Goal: Task Accomplishment & Management: Manage account settings

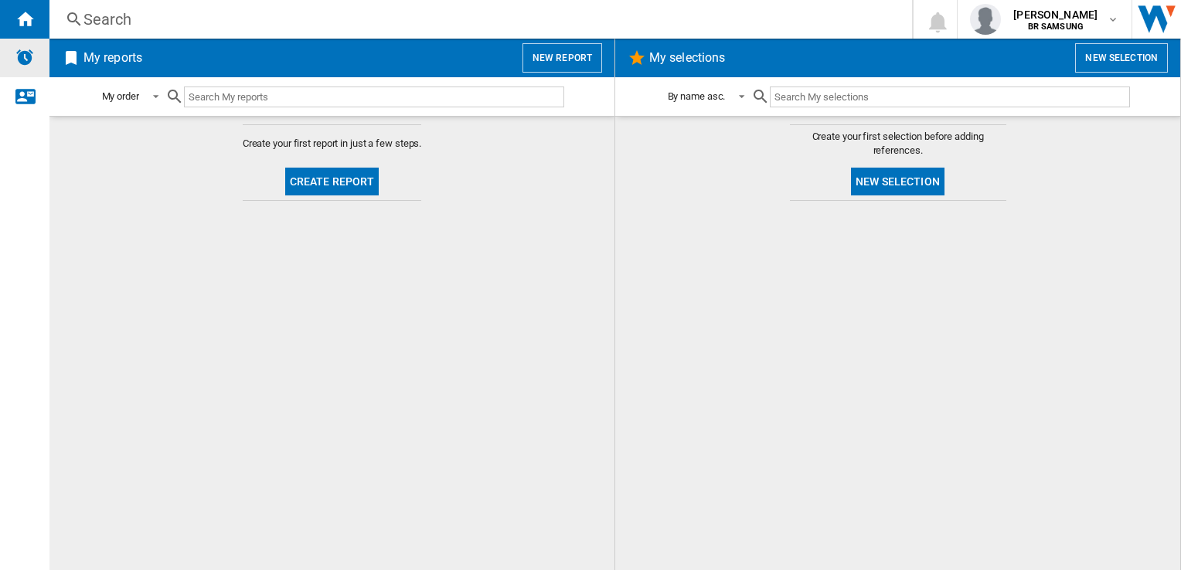
click at [25, 69] on div "Alerts" at bounding box center [24, 58] width 49 height 39
click at [375, 197] on span "Create report" at bounding box center [332, 182] width 107 height 38
click at [375, 181] on button "Create report" at bounding box center [332, 182] width 94 height 28
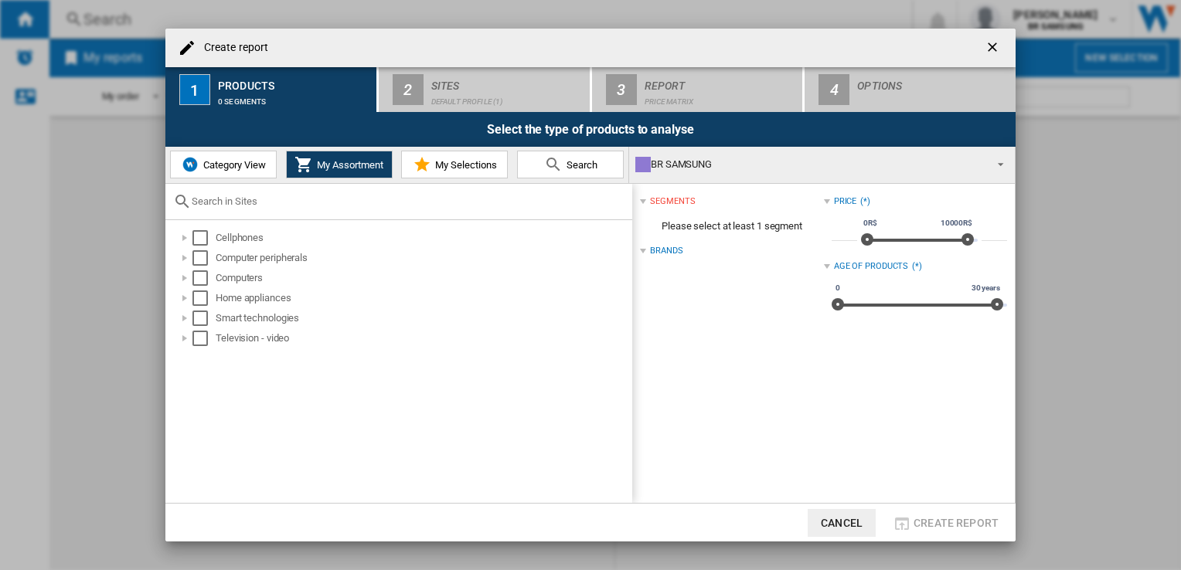
click at [994, 44] on ng-md-icon "getI18NText('BUTTONS.CLOSE_DIALOG')" at bounding box center [993, 48] width 19 height 19
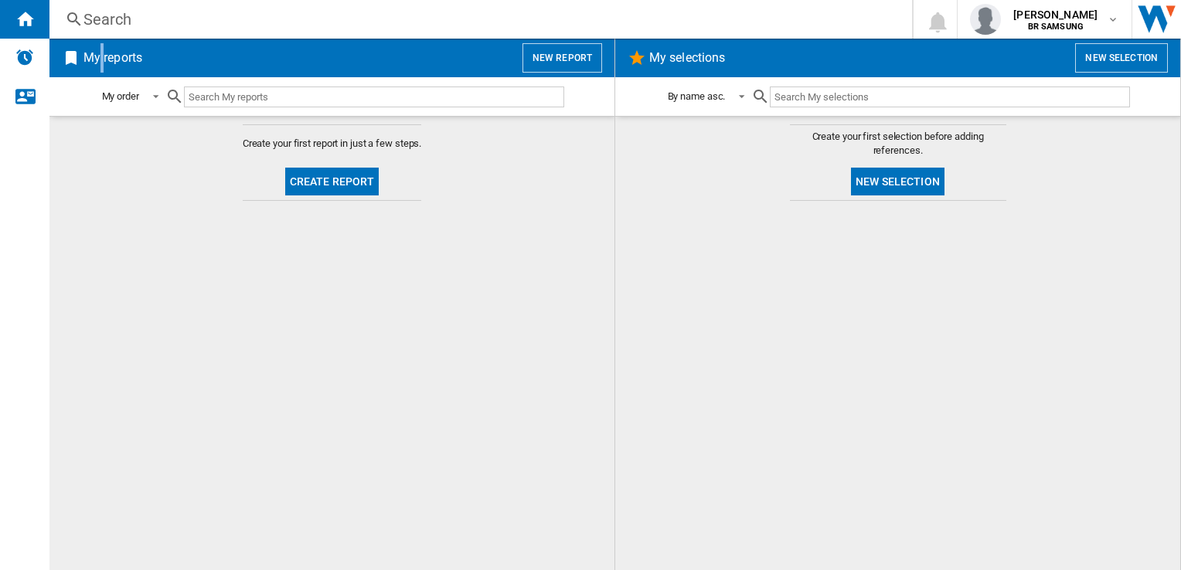
click at [102, 48] on h2 "My reports" at bounding box center [112, 57] width 65 height 29
click at [25, 70] on div "Alerts" at bounding box center [24, 58] width 49 height 39
click at [36, 62] on div "Alerts" at bounding box center [24, 58] width 49 height 39
click at [1113, 26] on div "[PERSON_NAME] BR SAMSUNG" at bounding box center [1044, 19] width 149 height 31
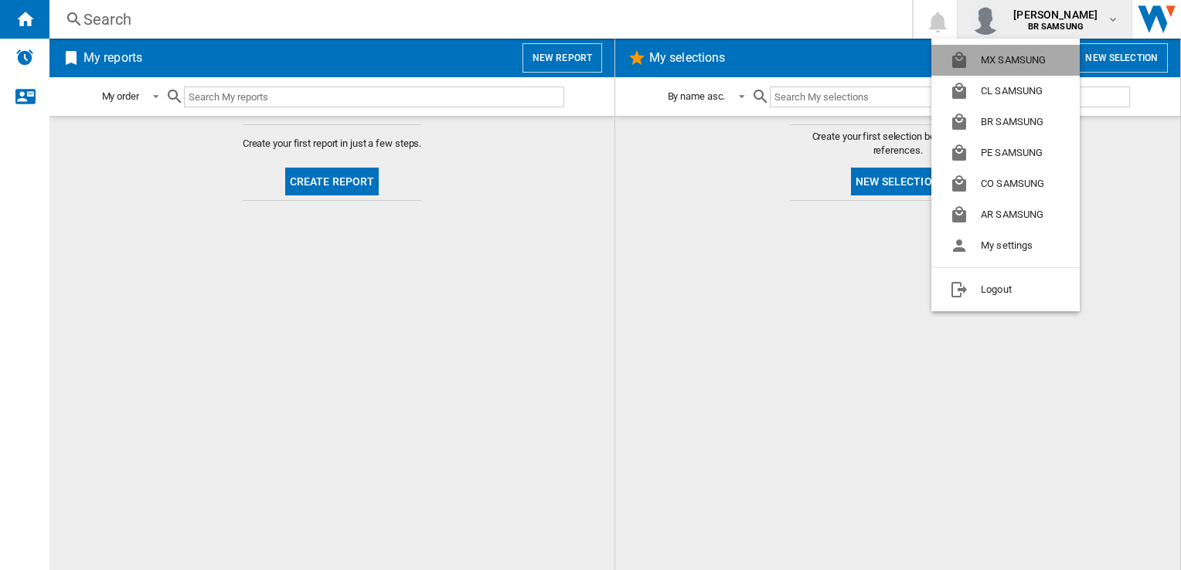
click at [996, 70] on button "MX SAMSUNG" at bounding box center [1005, 60] width 148 height 31
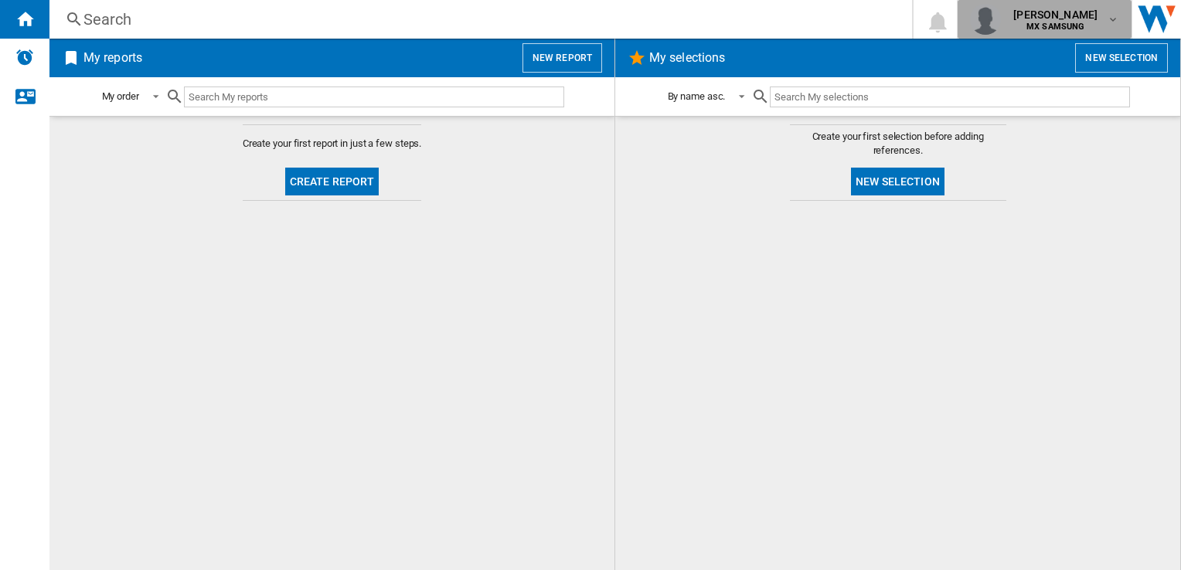
click at [1051, 26] on b "MX SAMSUNG" at bounding box center [1055, 27] width 58 height 10
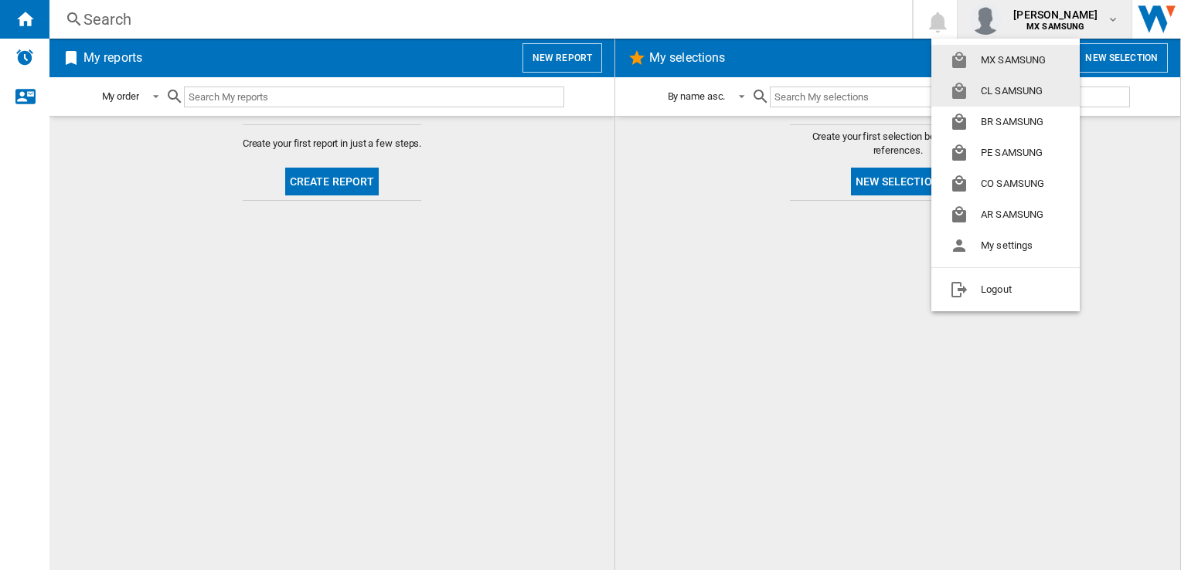
click at [1002, 69] on button "MX SAMSUNG" at bounding box center [1005, 60] width 148 height 31
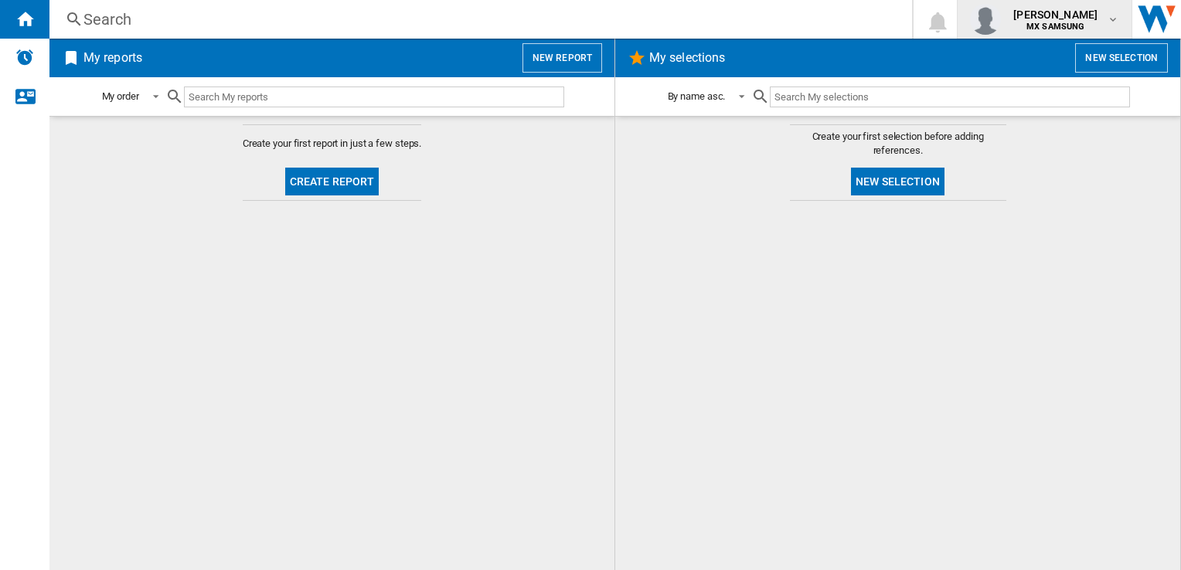
click at [1026, 29] on b "MX SAMSUNG" at bounding box center [1055, 27] width 58 height 10
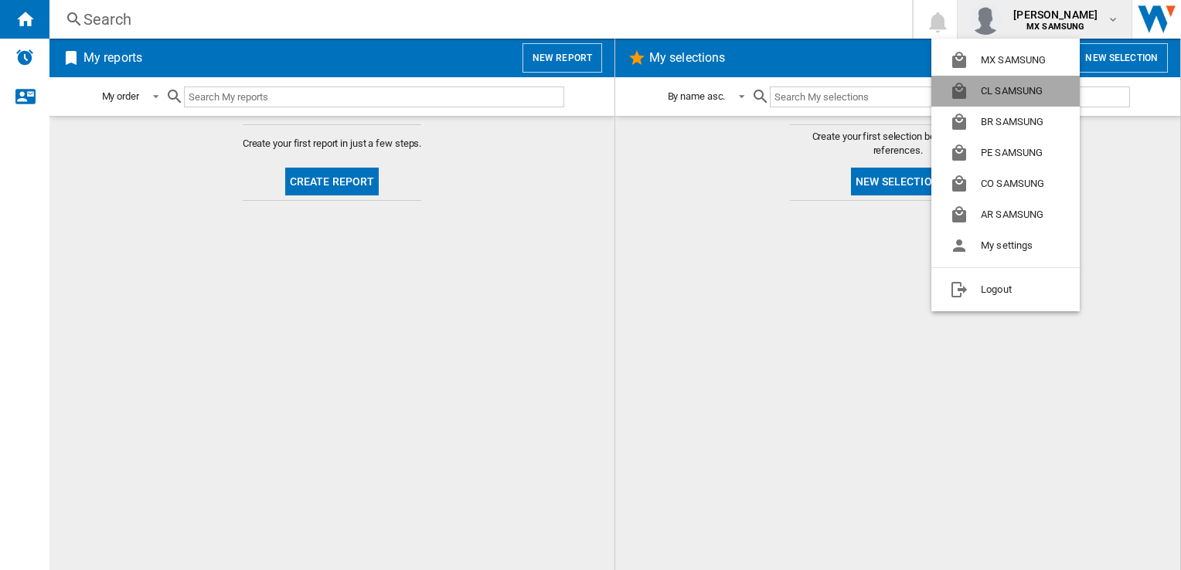
click at [1024, 79] on button "CL SAMSUNG" at bounding box center [1005, 91] width 148 height 31
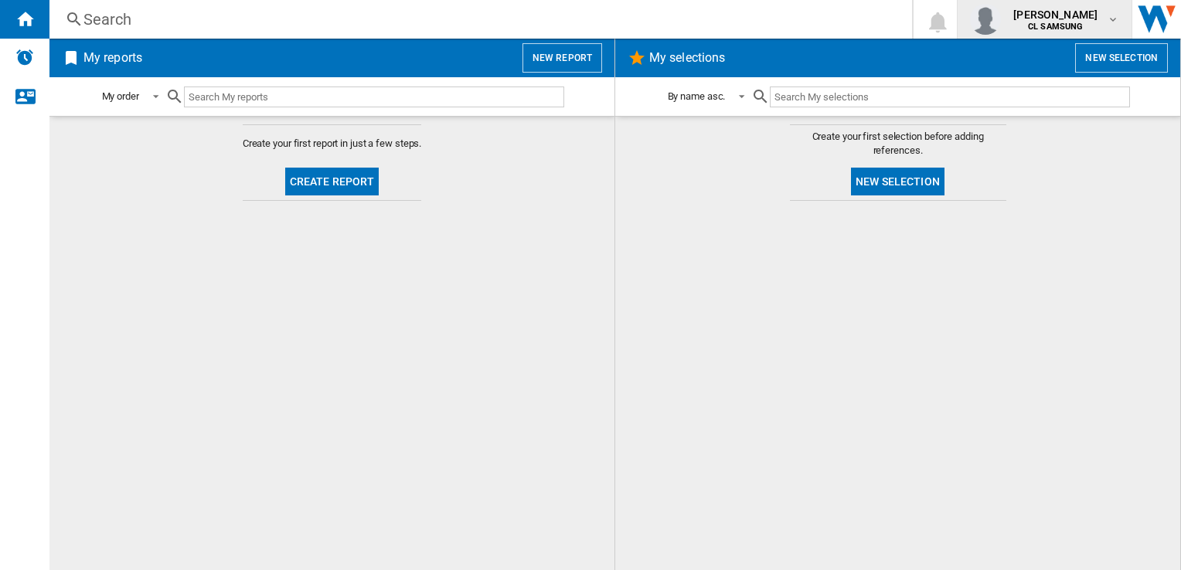
click at [1028, 17] on span "[PERSON_NAME]" at bounding box center [1055, 14] width 84 height 15
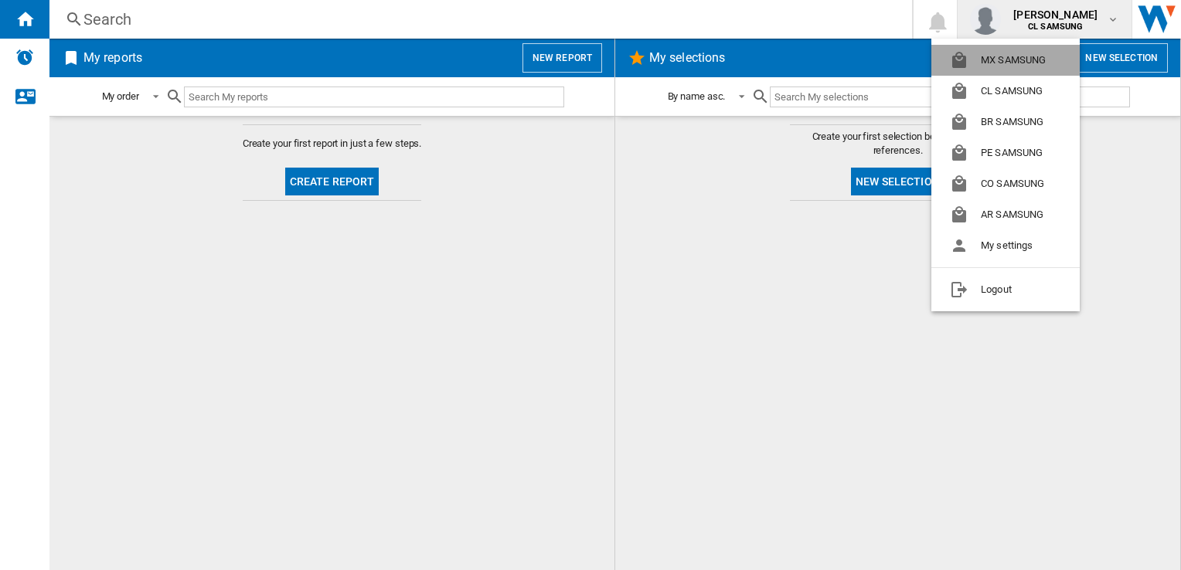
click at [1004, 61] on button "MX SAMSUNG" at bounding box center [1005, 60] width 148 height 31
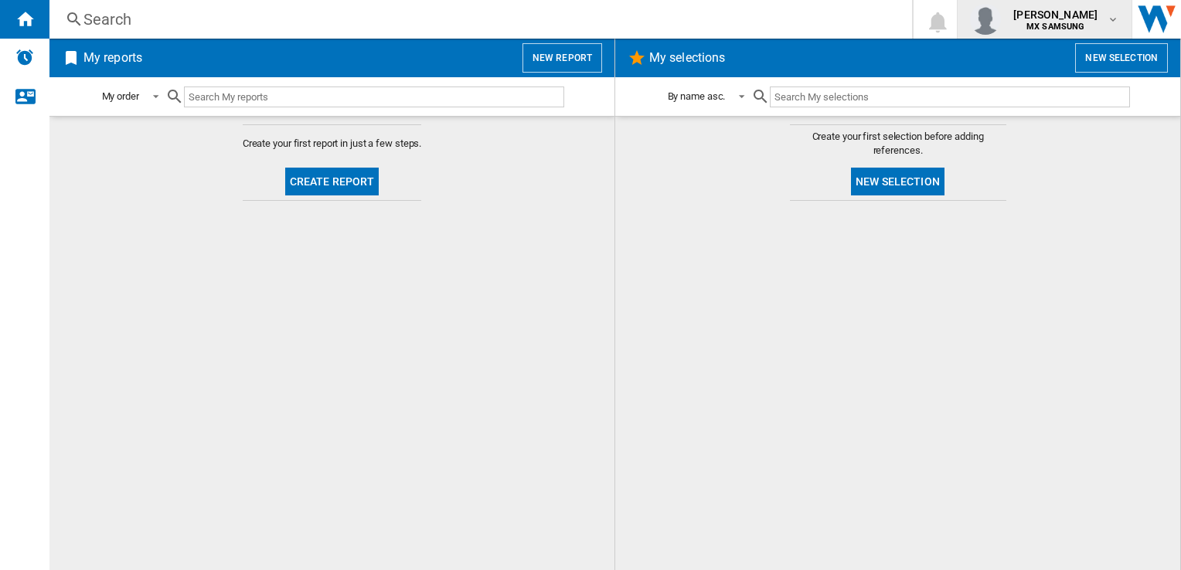
click at [1116, 21] on md-icon "button" at bounding box center [1112, 19] width 12 height 12
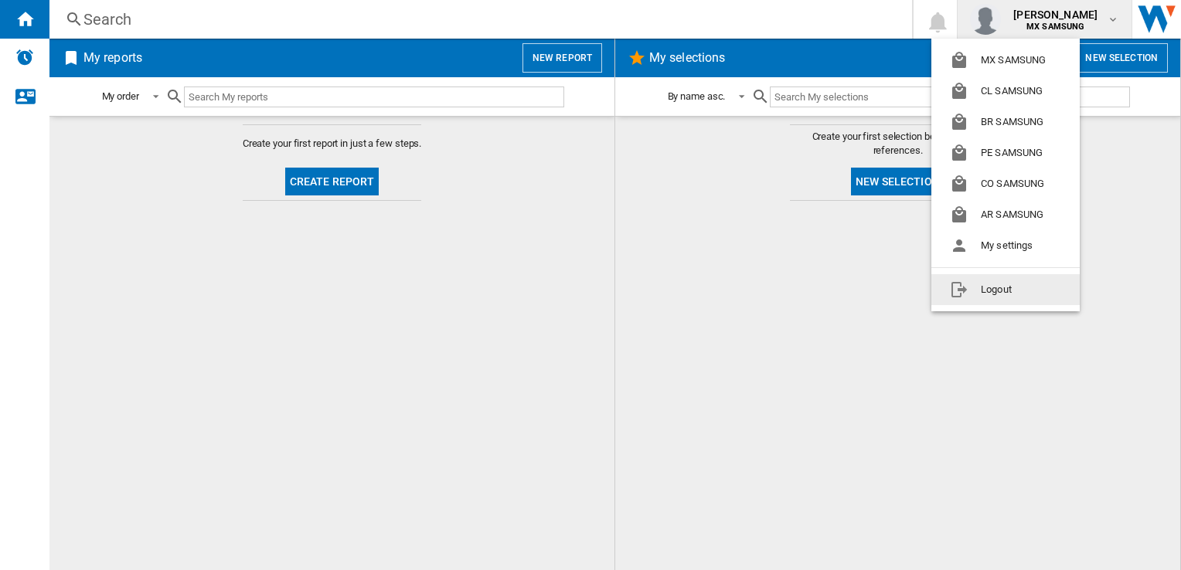
click at [1021, 287] on button "Logout" at bounding box center [1005, 289] width 148 height 31
